Goal: Find specific page/section: Find specific page/section

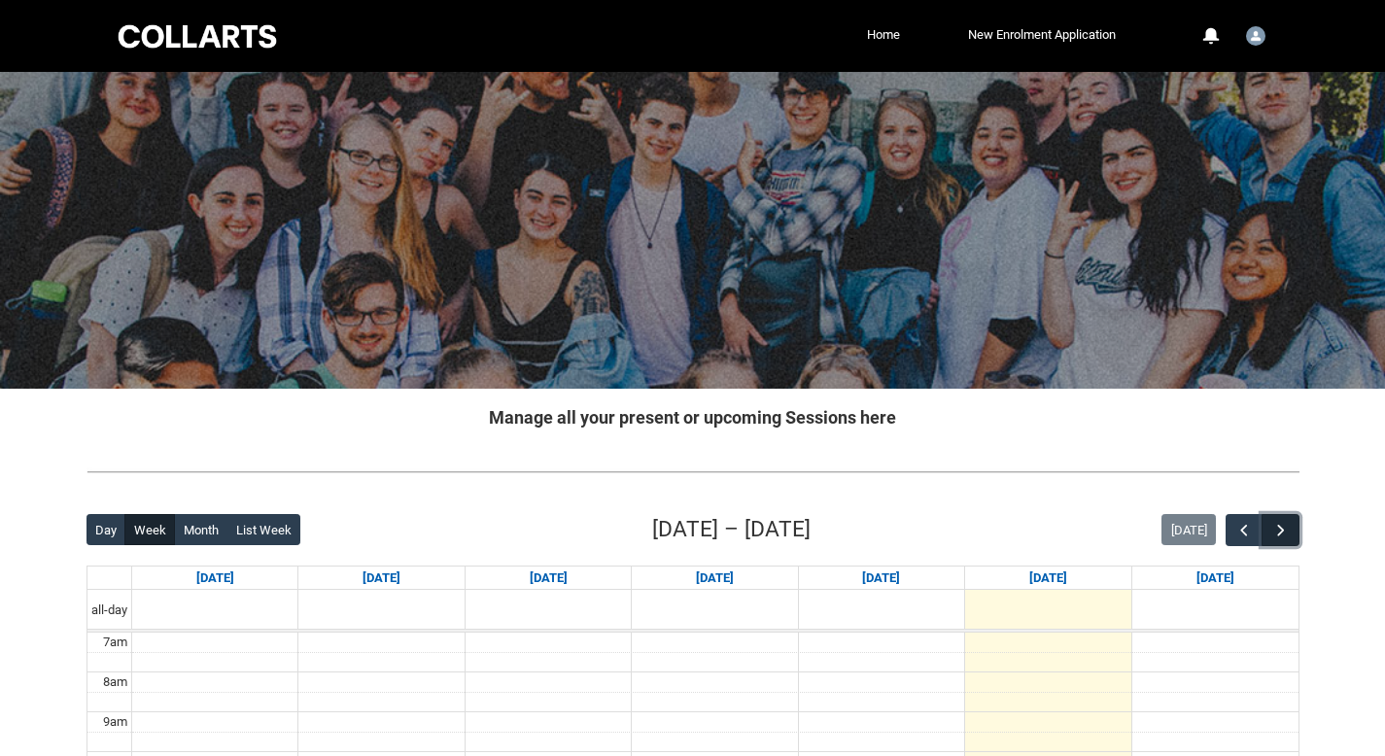
click at [1291, 536] on button "button" at bounding box center [1280, 530] width 37 height 32
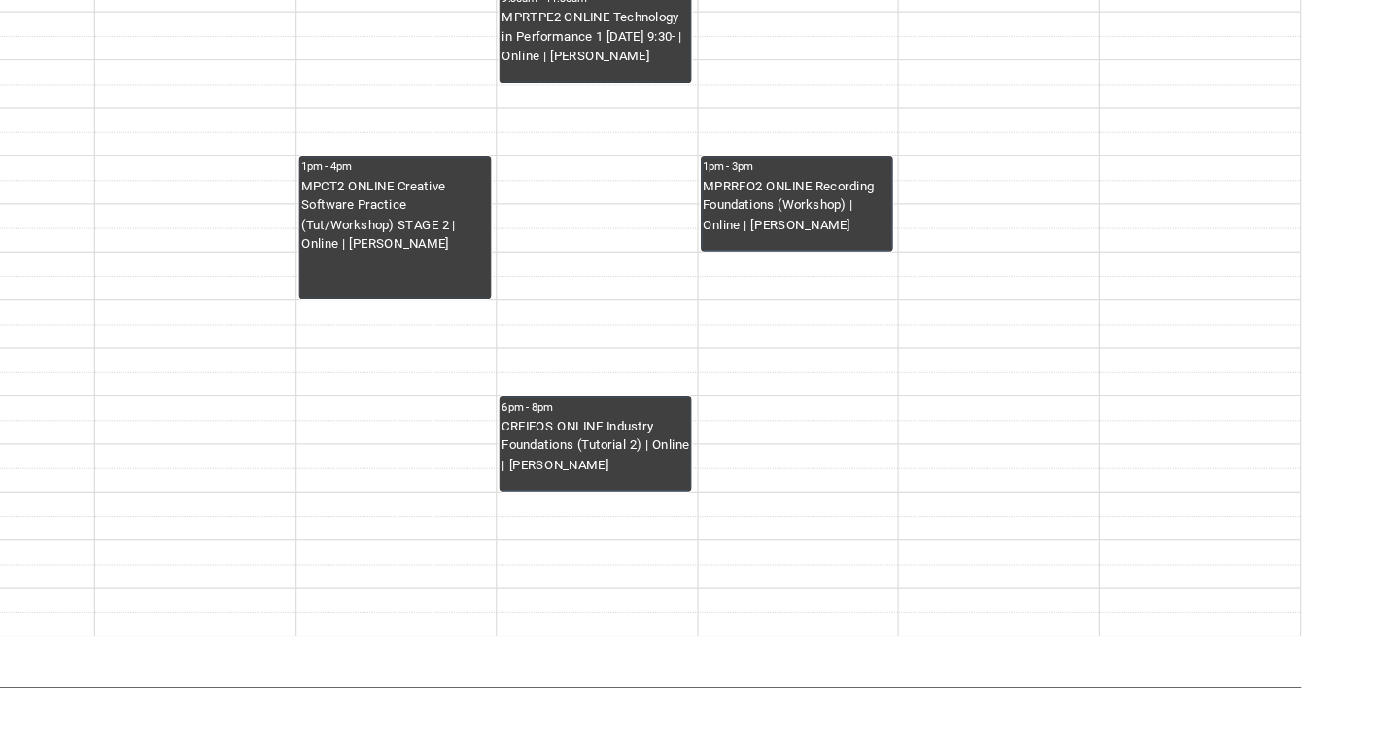
scroll to position [651, 0]
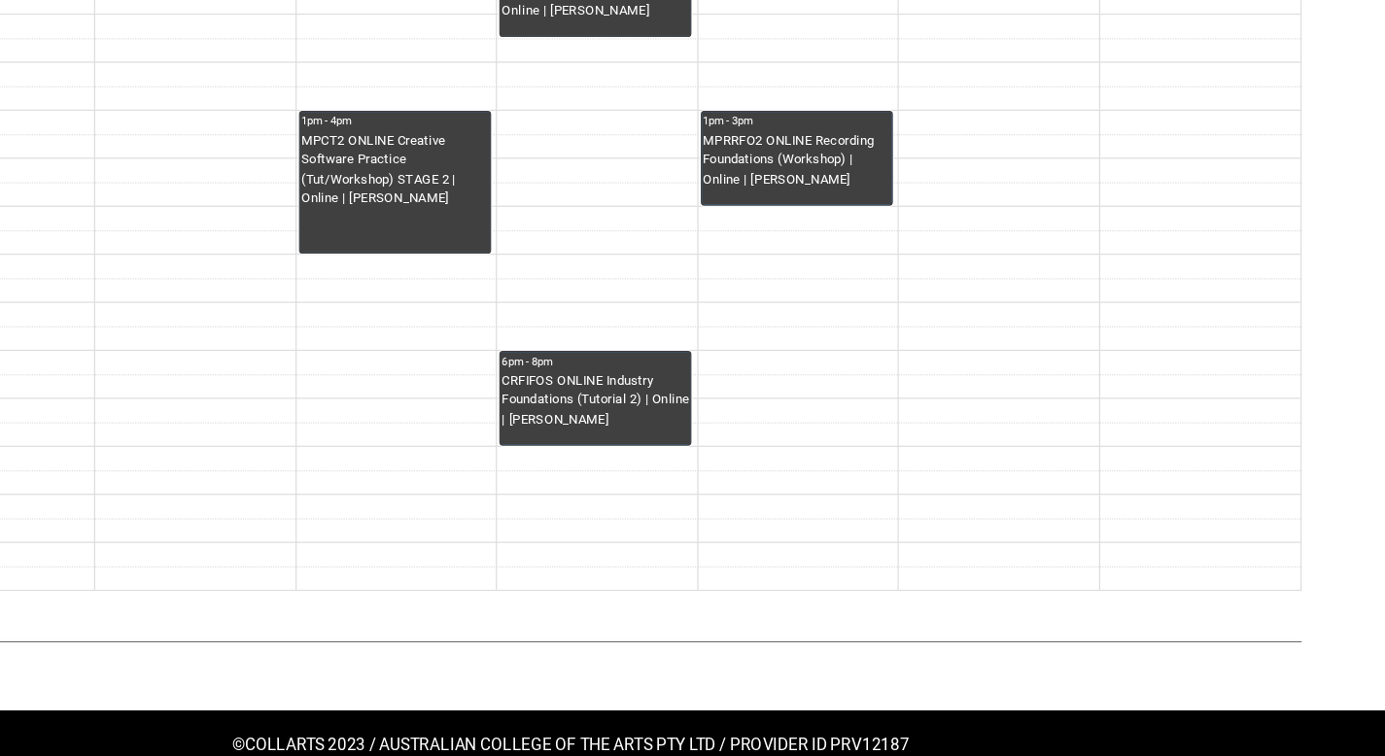
click at [750, 443] on div "CRFIFOS ONLINE Industry Foundations (Tutorial 2) | Online | Belinda Woods" at bounding box center [714, 461] width 156 height 49
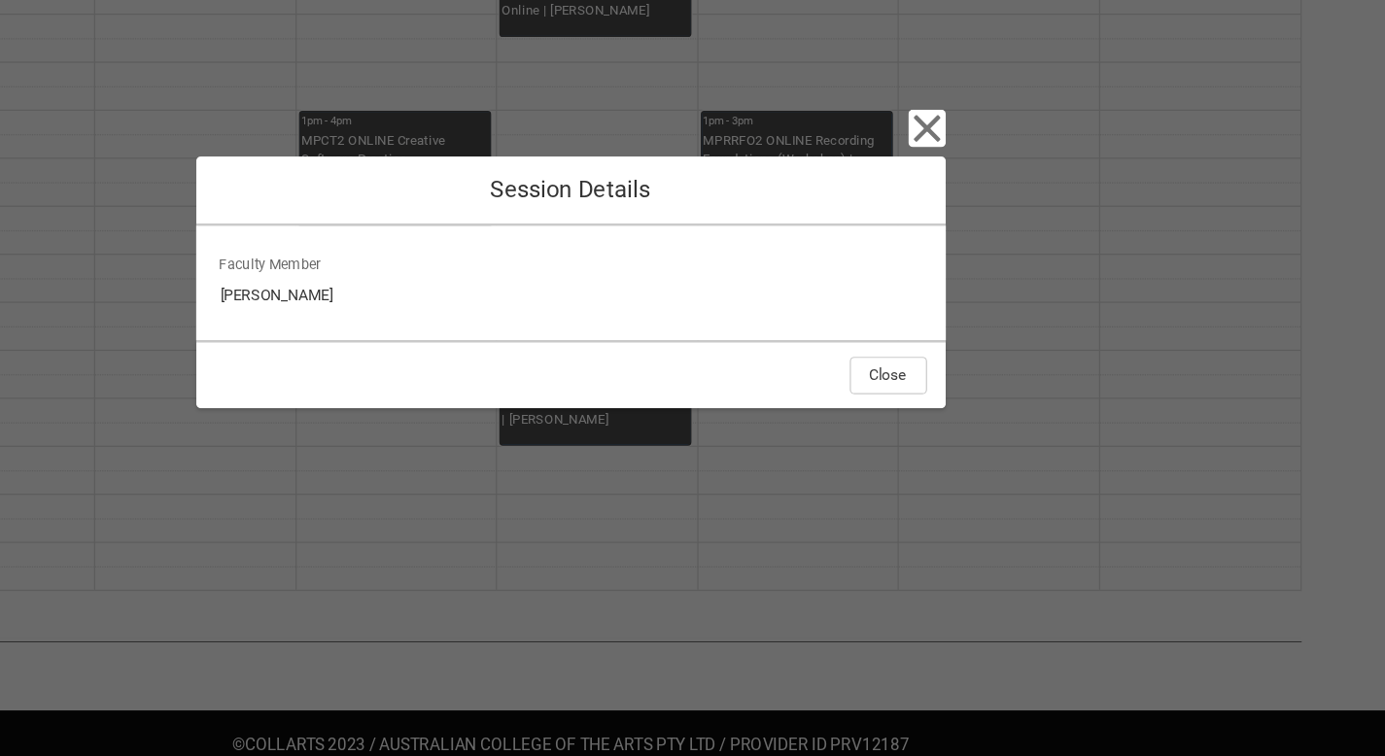
click at [1101, 365] on div "Close Session Details Faculty Member Belinda Woods Close" at bounding box center [692, 378] width 1385 height 756
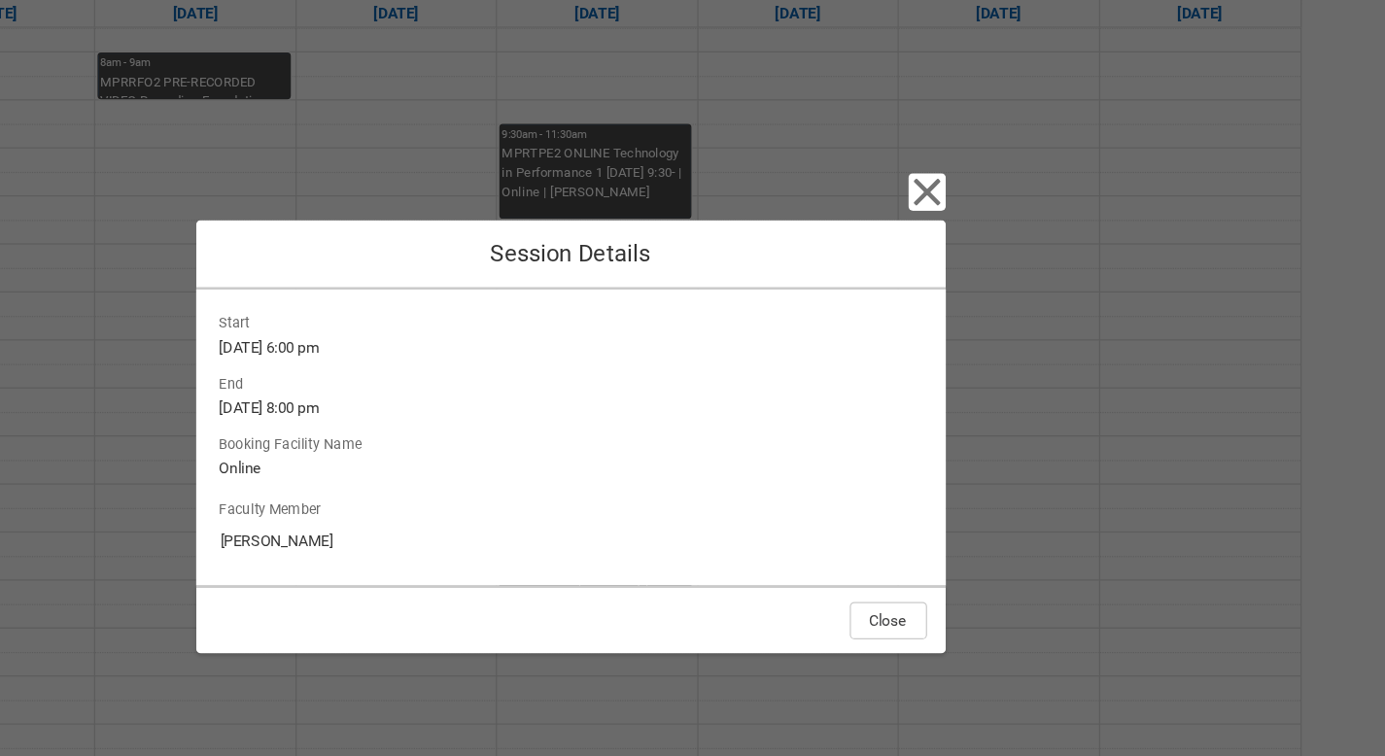
scroll to position [548, 0]
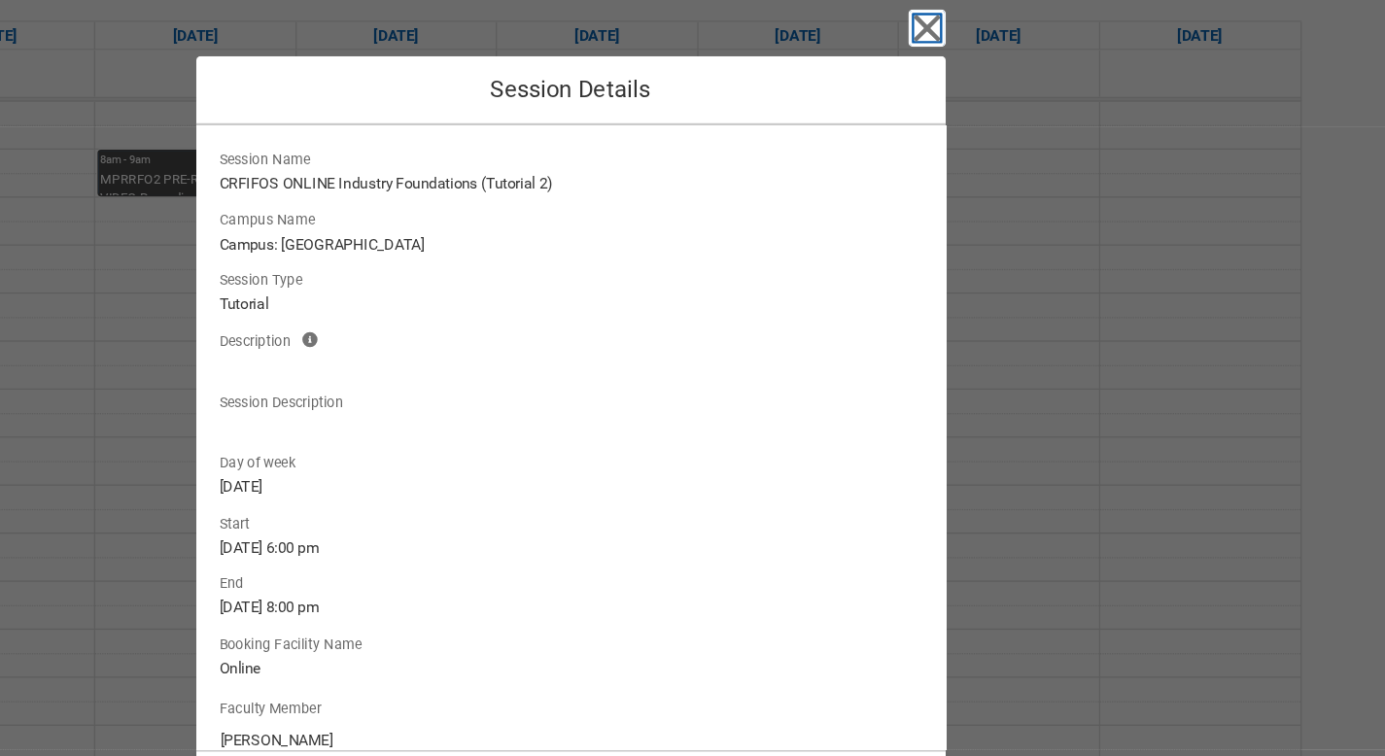
click at [980, 21] on icon "button" at bounding box center [988, 23] width 31 height 31
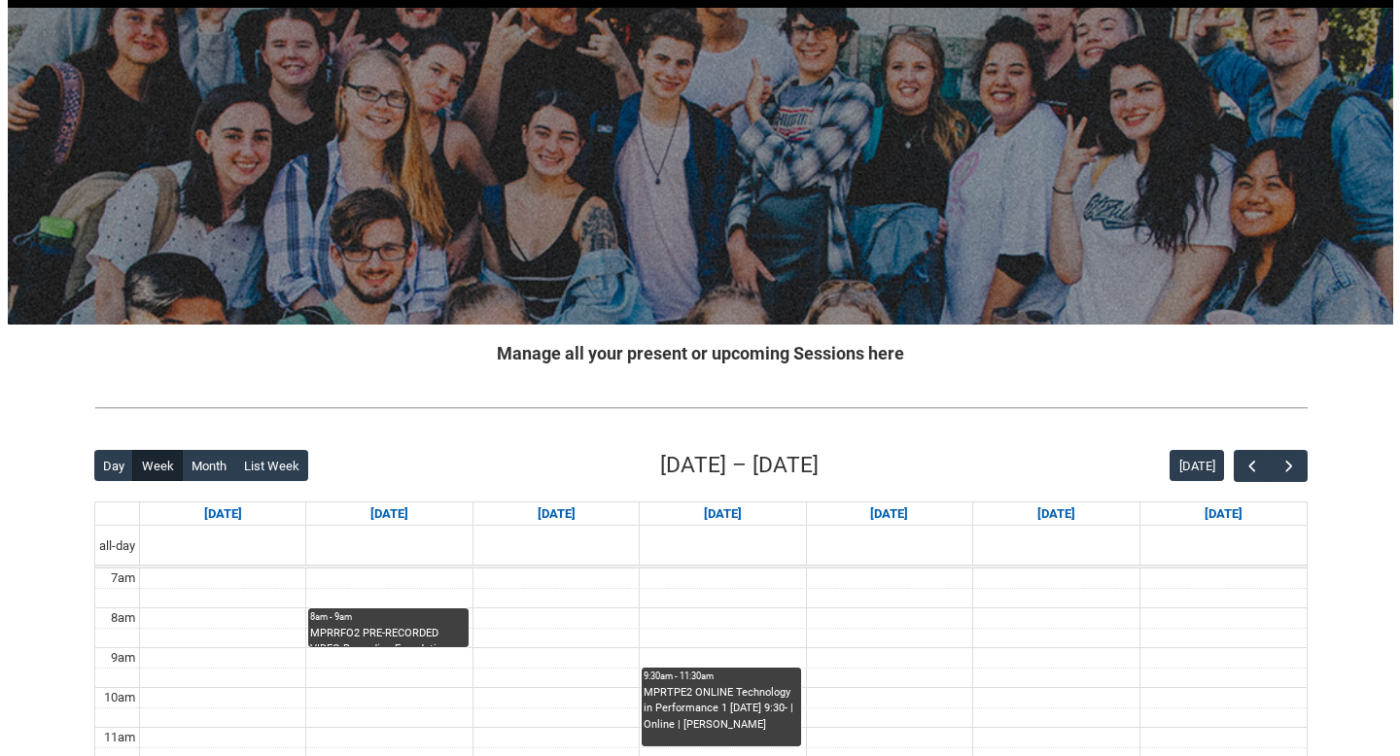
scroll to position [0, 0]
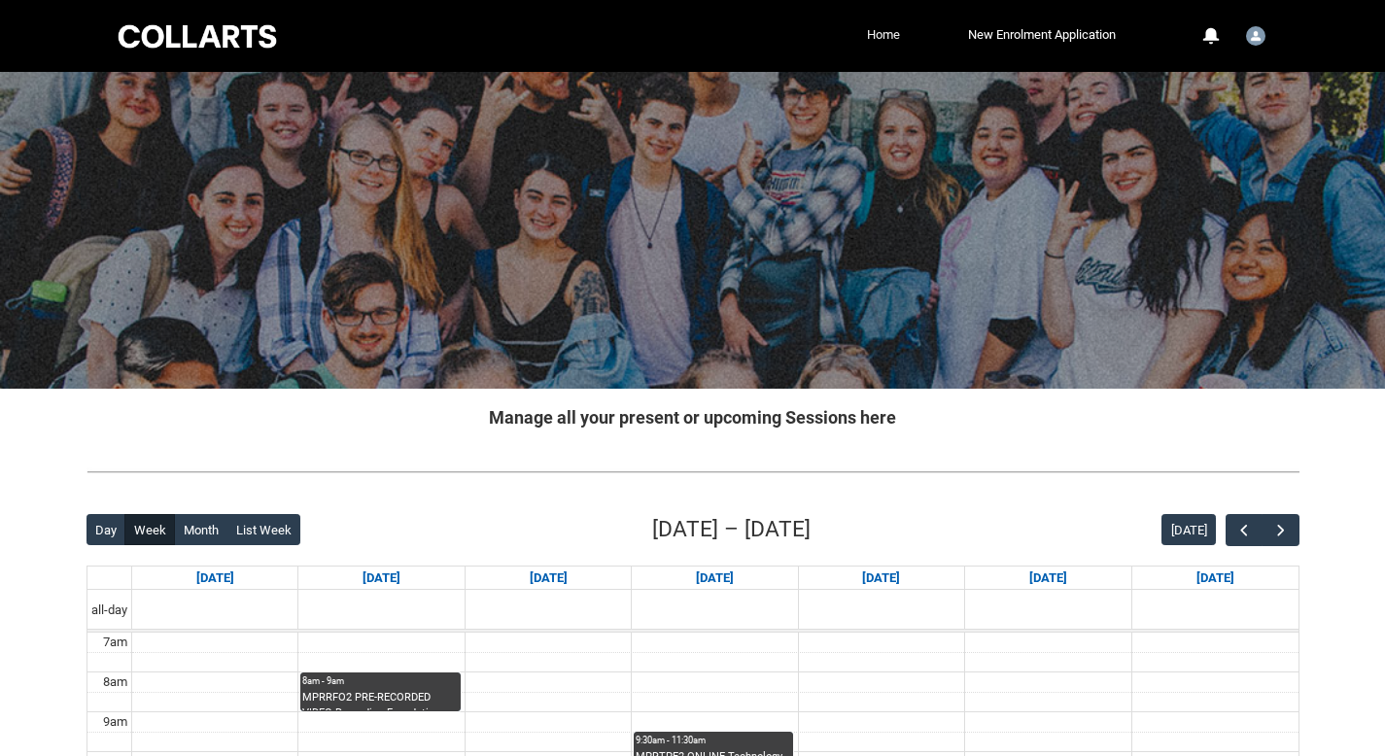
click at [899, 36] on link "Home" at bounding box center [883, 34] width 43 height 29
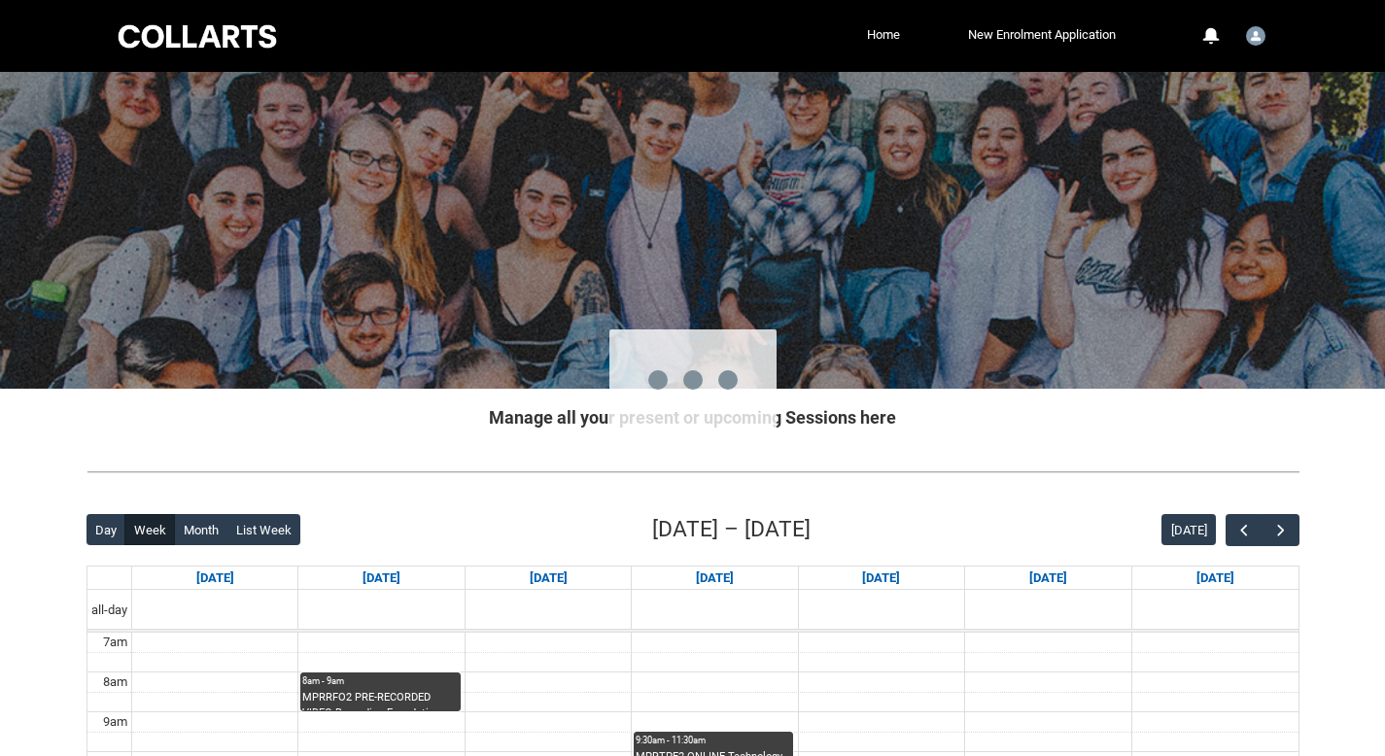
click at [878, 34] on div at bounding box center [712, 378] width 1346 height 756
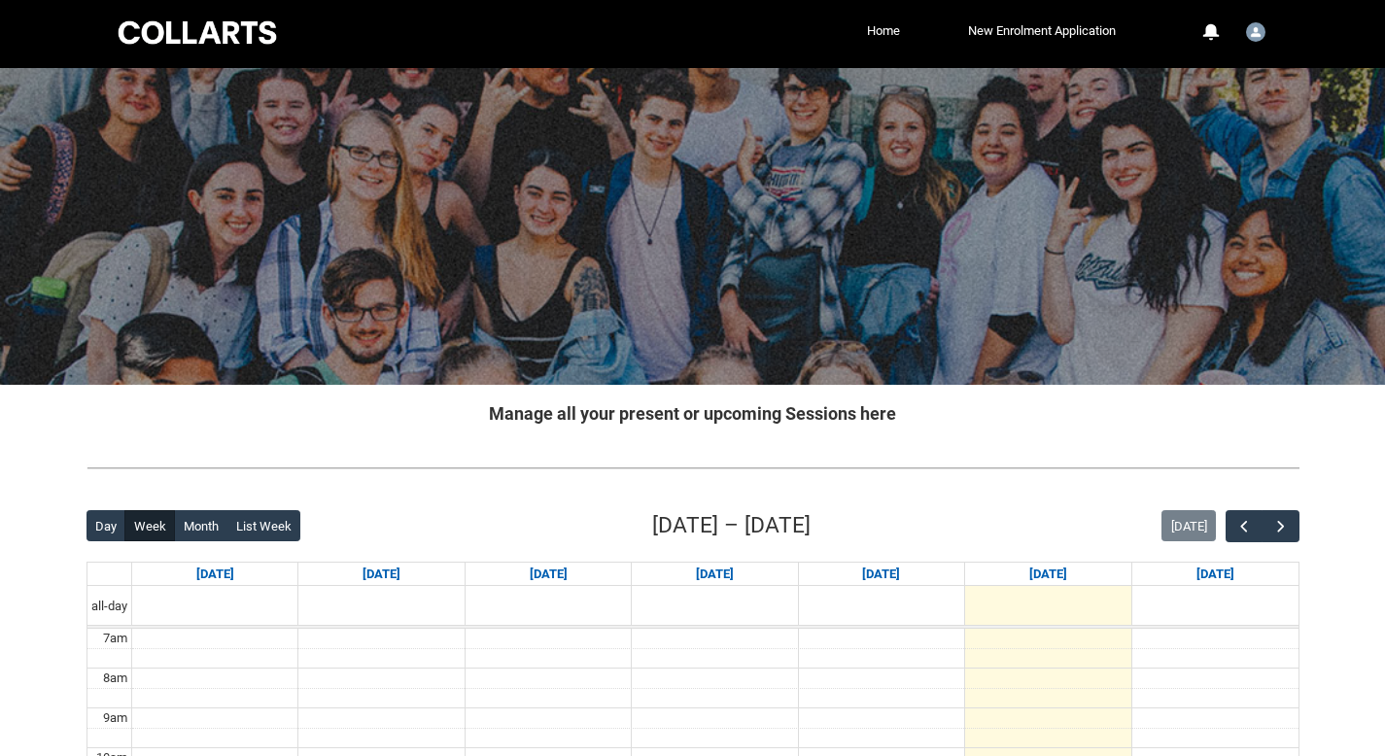
scroll to position [234, 0]
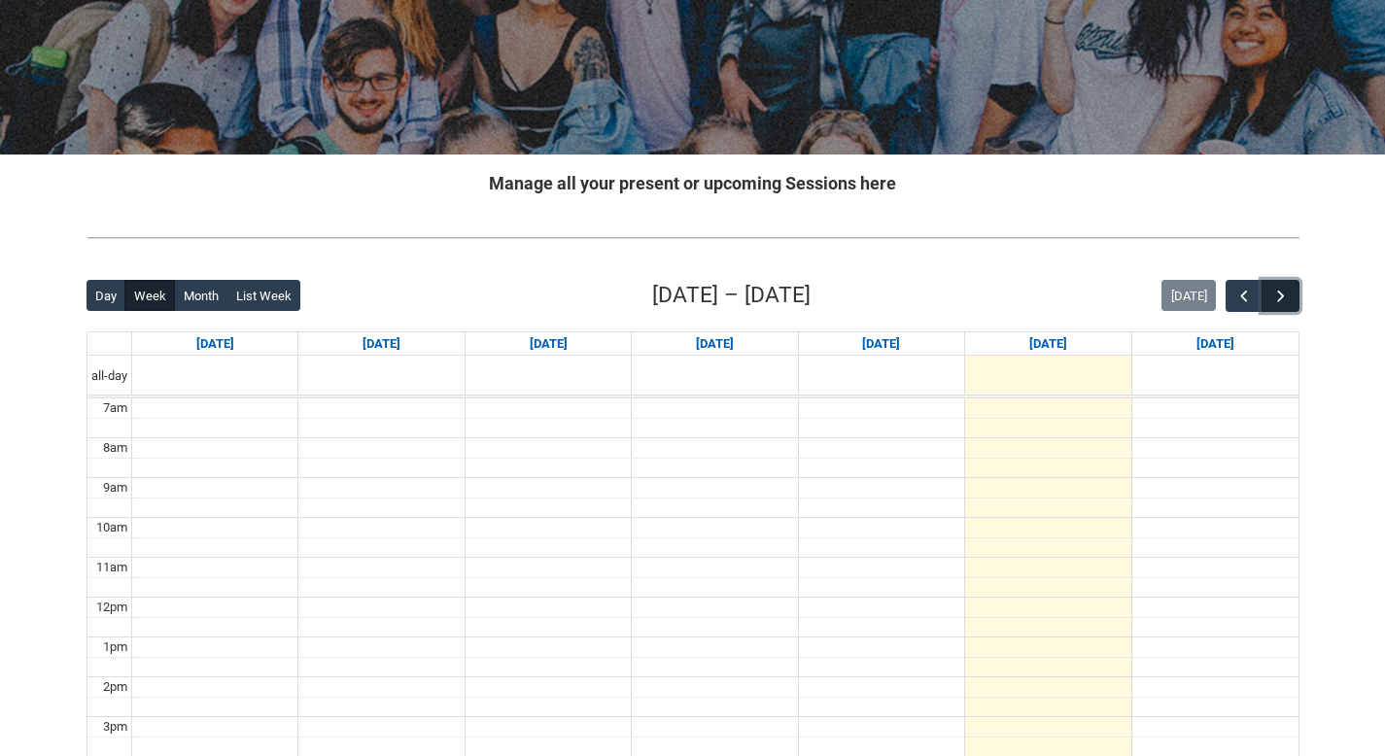
click at [1281, 289] on span "button" at bounding box center [1280, 296] width 19 height 19
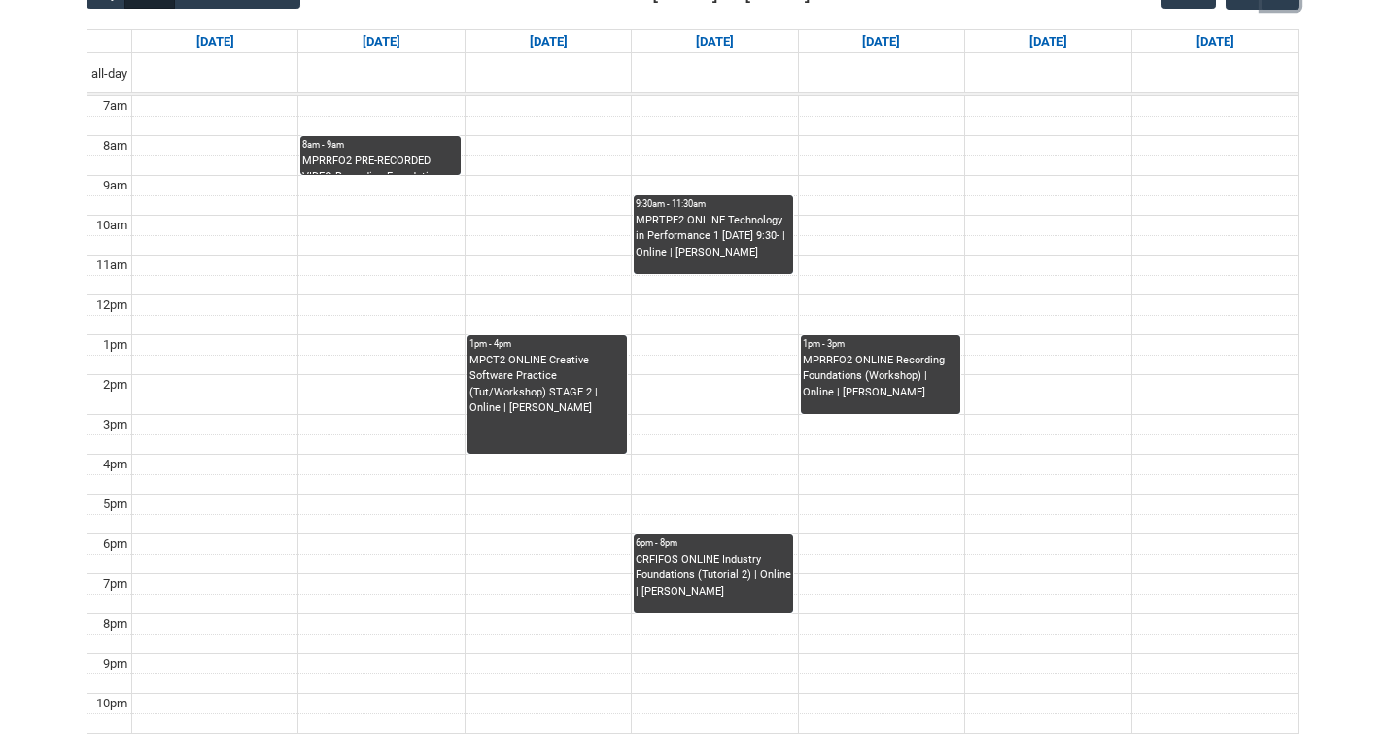
scroll to position [540, 0]
